Goal: Check status

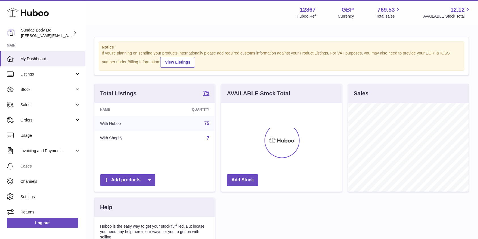
scroll to position [88, 120]
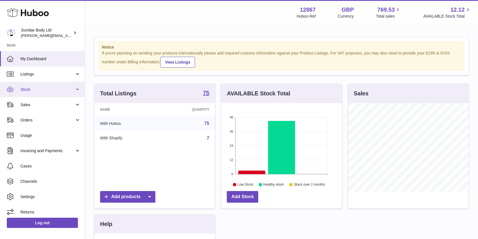
click at [28, 94] on link "Stock" at bounding box center [42, 89] width 85 height 15
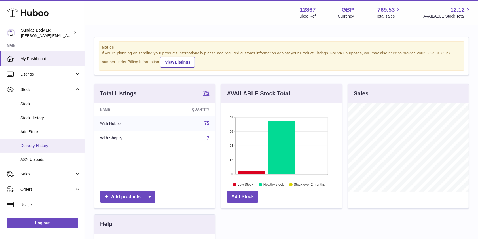
drag, startPoint x: 31, startPoint y: 144, endPoint x: 59, endPoint y: 137, distance: 28.6
click at [32, 144] on span "Delivery History" at bounding box center [50, 145] width 60 height 5
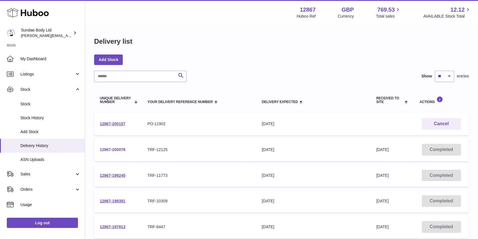
click at [116, 150] on link "12867-200078" at bounding box center [113, 149] width 26 height 5
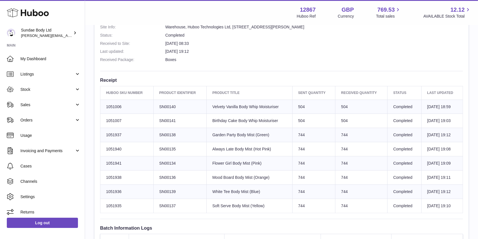
scroll to position [151, 0]
